Goal: Information Seeking & Learning: Learn about a topic

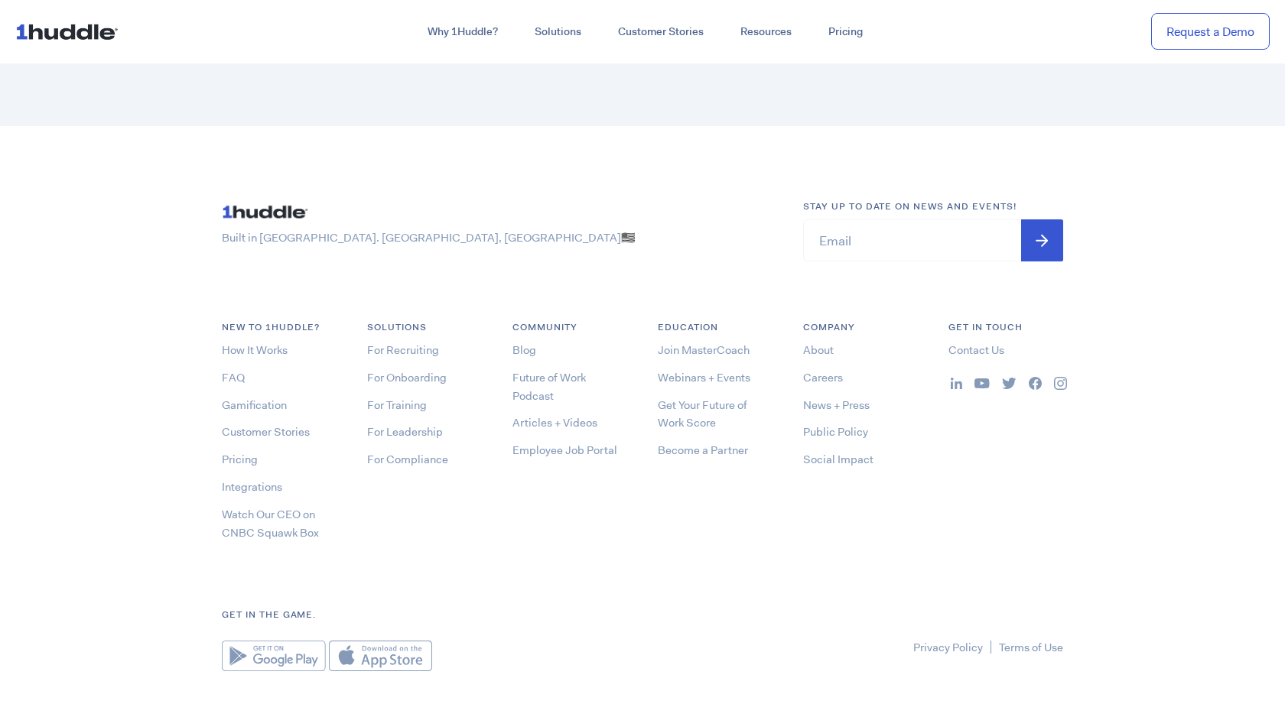
scroll to position [8226, 0]
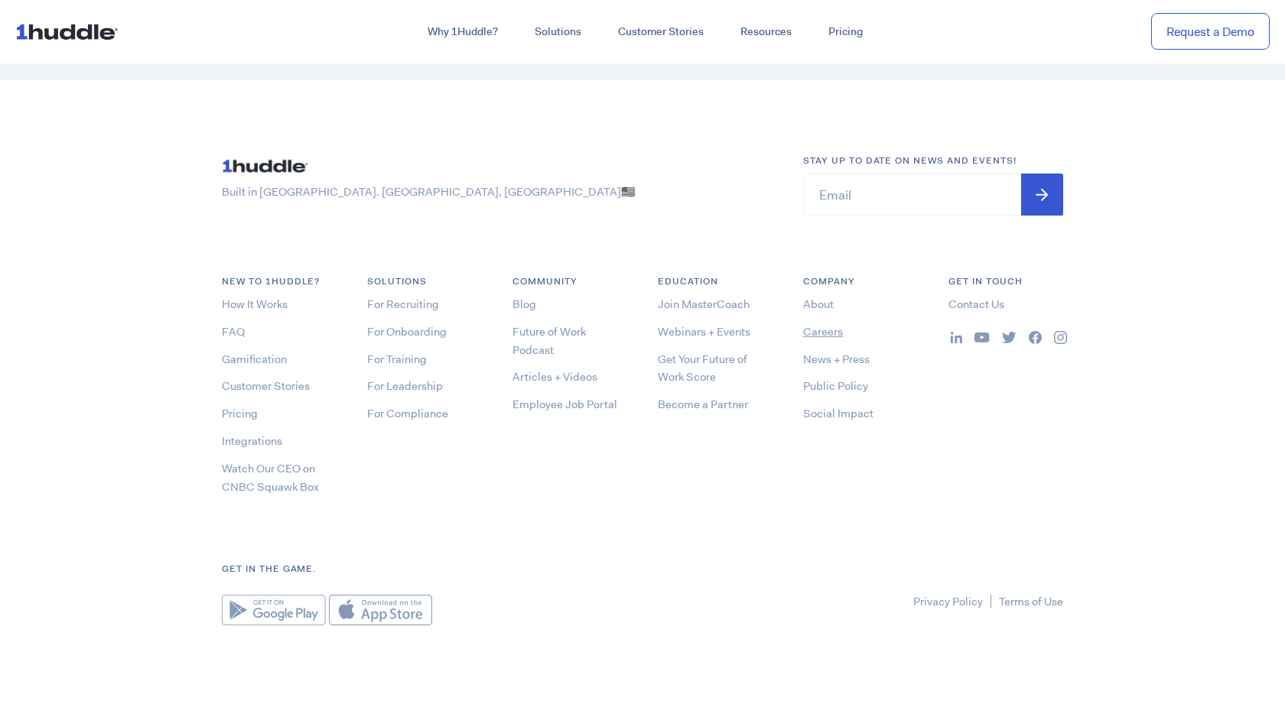
click at [827, 330] on link "Careers" at bounding box center [823, 331] width 40 height 15
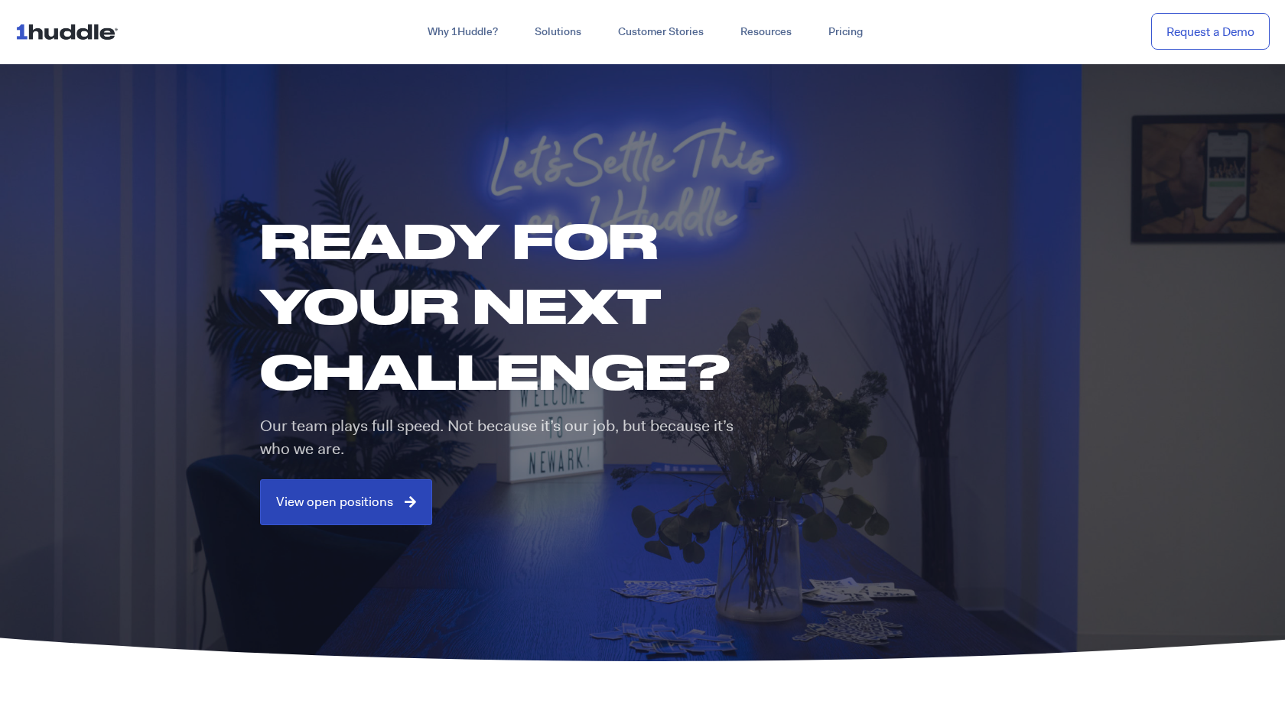
click at [349, 496] on span "View open positions" at bounding box center [334, 503] width 117 height 14
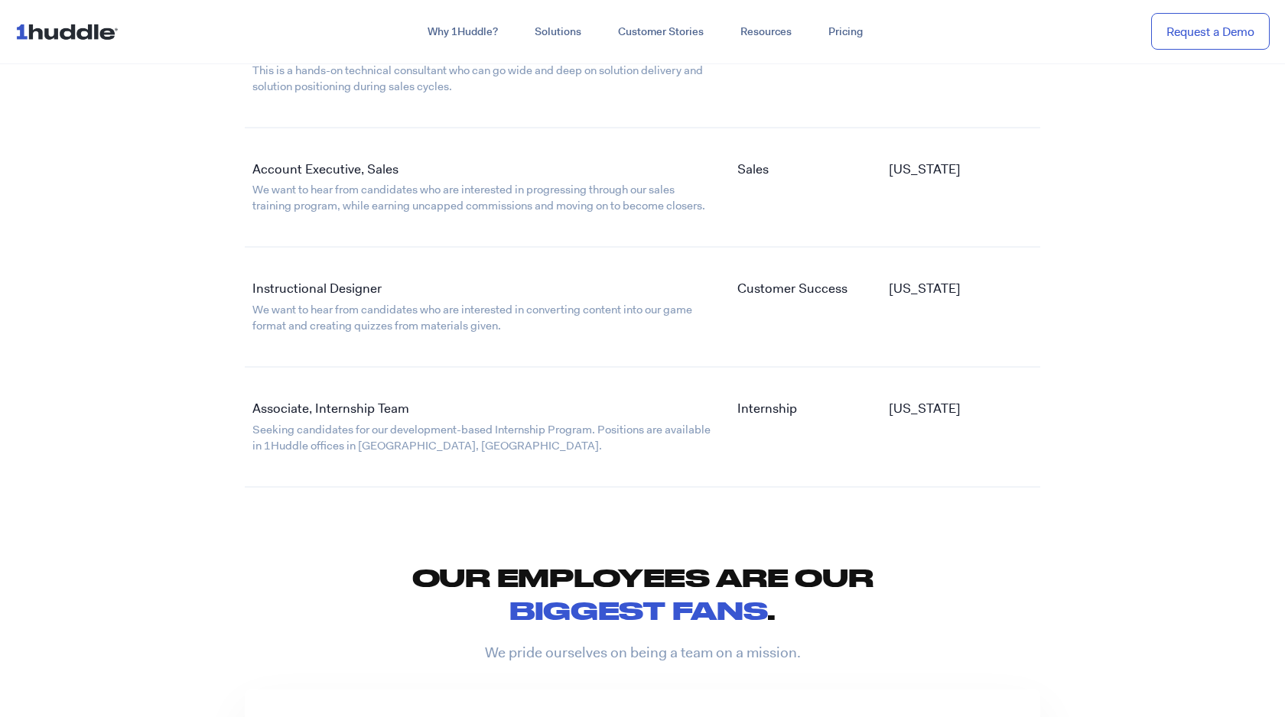
scroll to position [3029, 0]
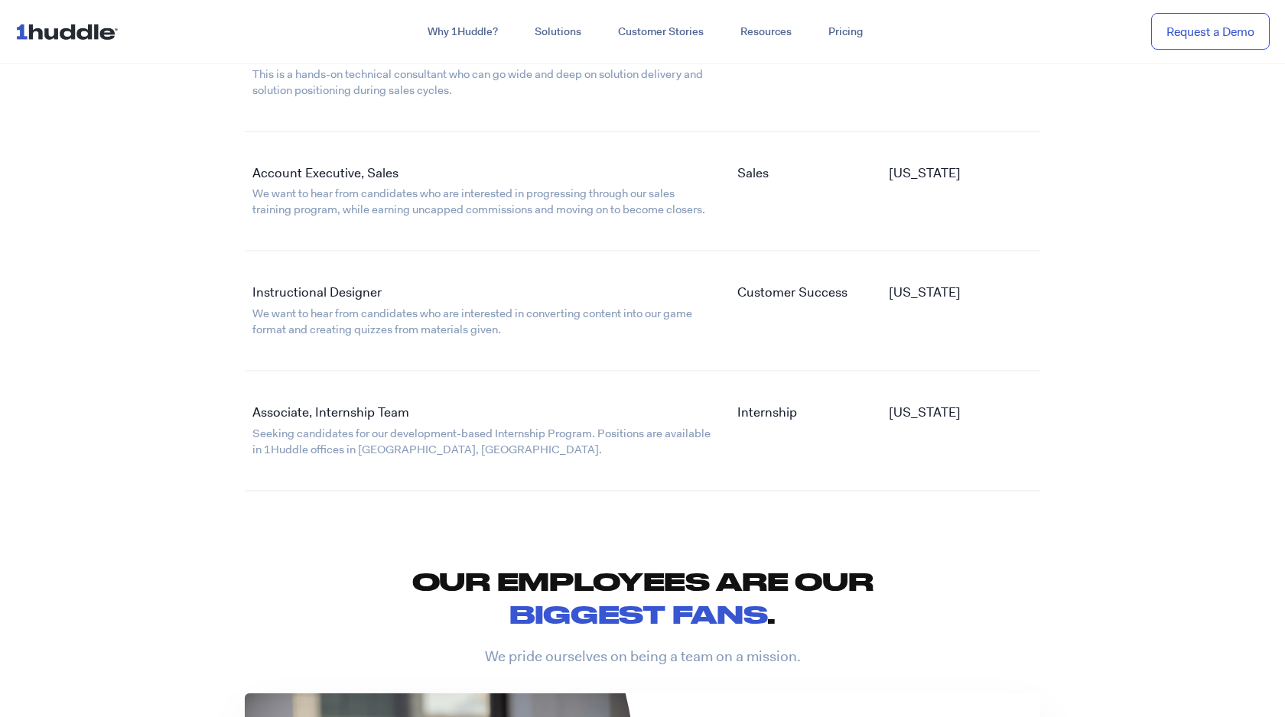
click at [327, 176] on link "Account Executive, Sales" at bounding box center [325, 172] width 146 height 17
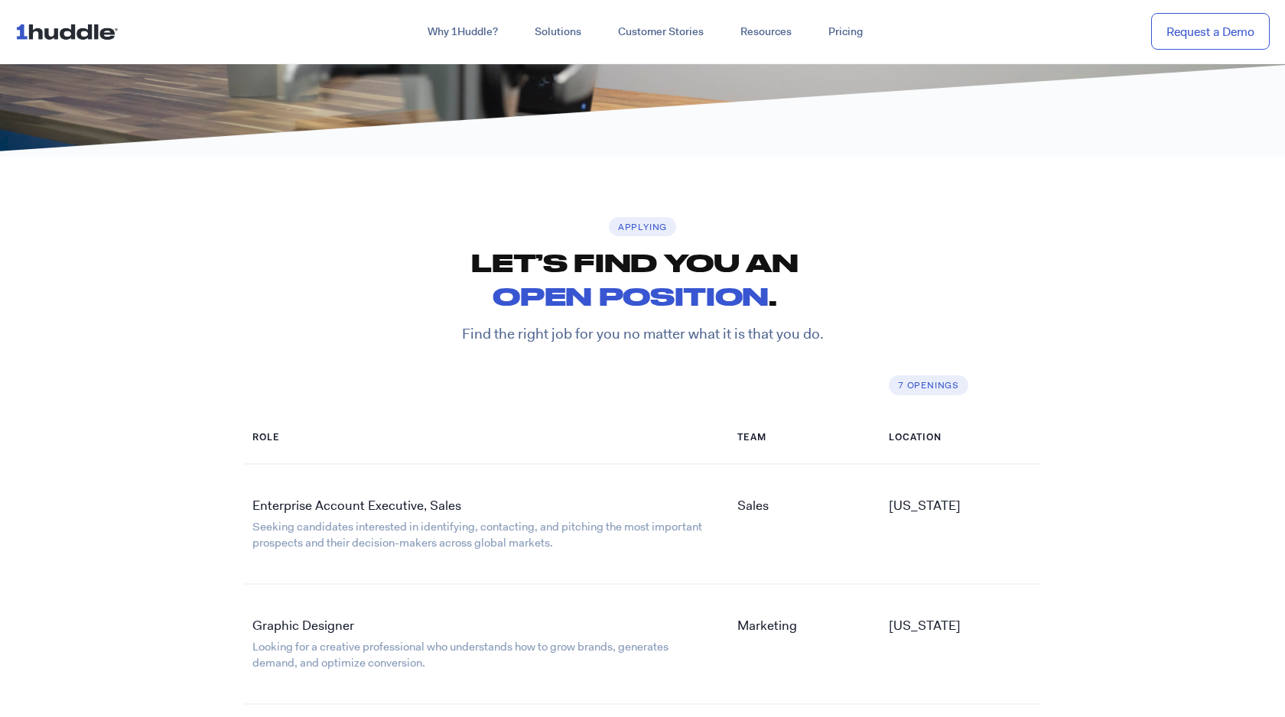
scroll to position [2204, 0]
